Goal: Find specific page/section: Find specific page/section

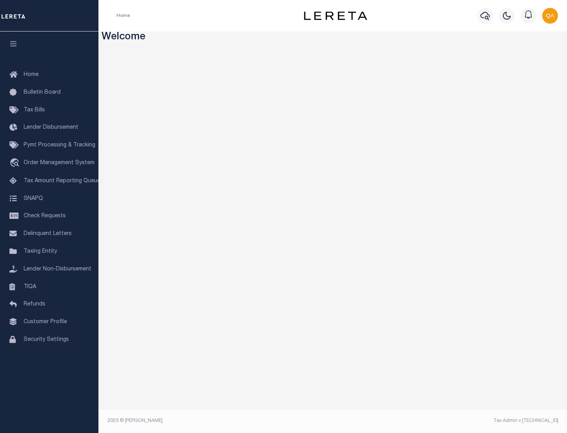
click at [49, 286] on link "TIQA" at bounding box center [49, 287] width 98 height 18
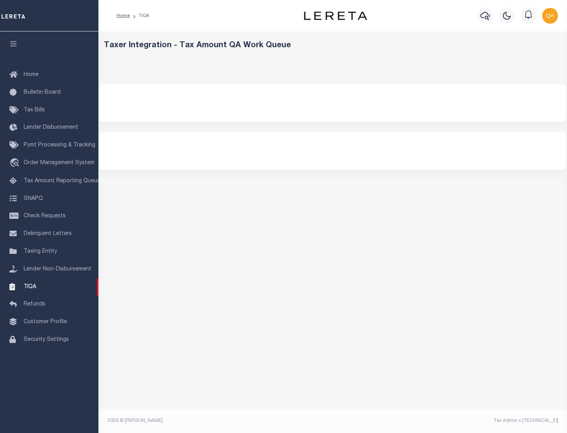
select select "200"
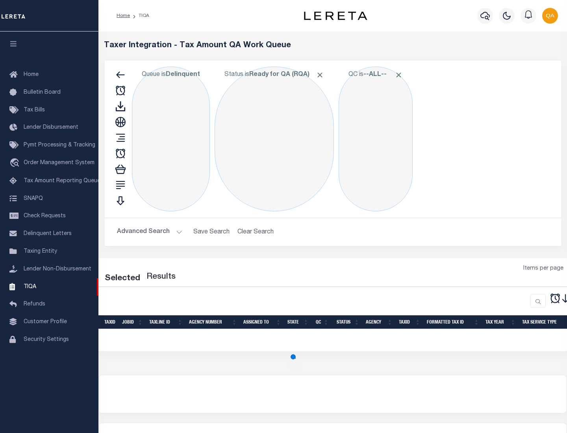
select select "200"
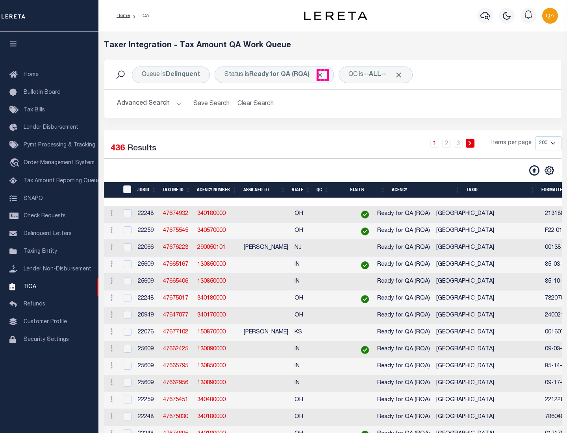
click at [322, 75] on span "Click to Remove" at bounding box center [320, 75] width 8 height 8
